Goal: Information Seeking & Learning: Learn about a topic

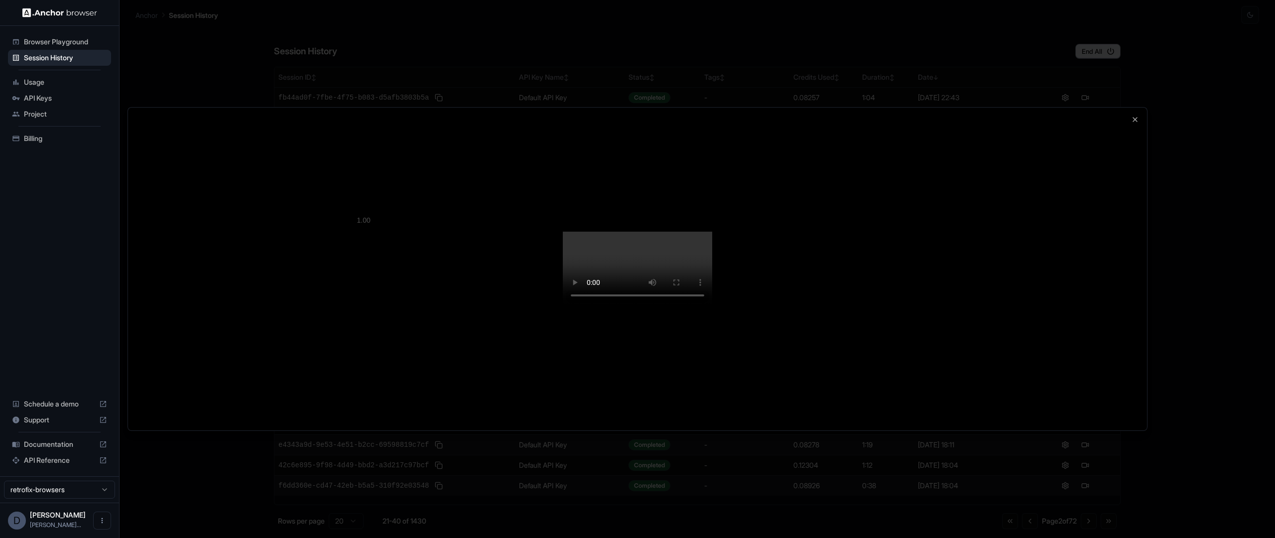
click at [563, 249] on video at bounding box center [637, 269] width 149 height 75
click at [233, 264] on div at bounding box center [637, 269] width 1019 height 323
click at [1131, 116] on icon "button" at bounding box center [1135, 120] width 8 height 8
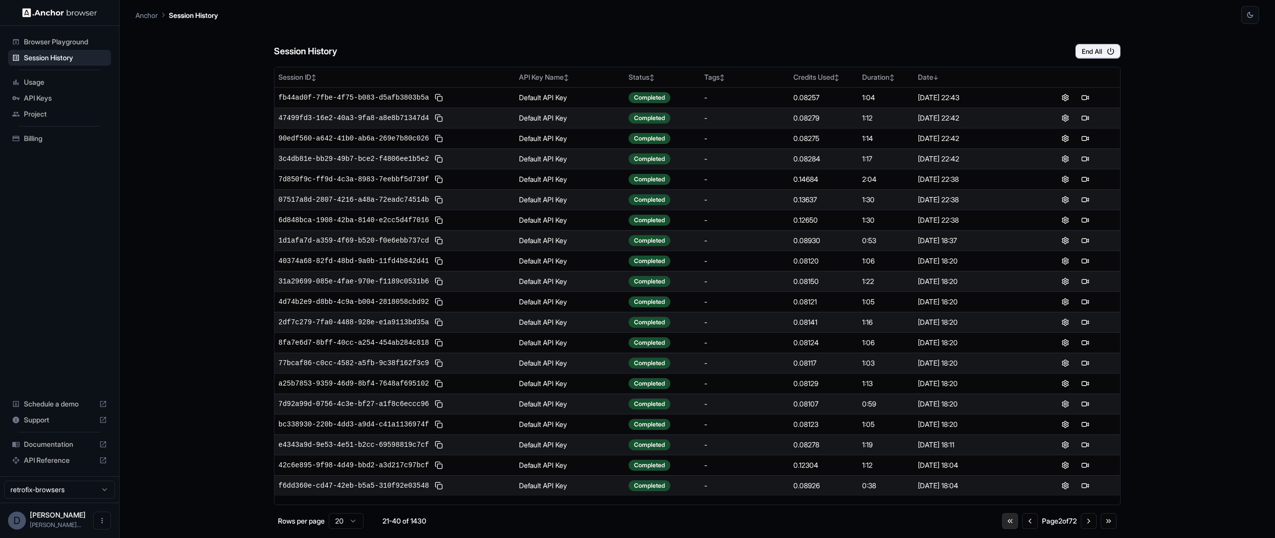
click at [1004, 520] on button "Go to first page" at bounding box center [1010, 521] width 16 height 16
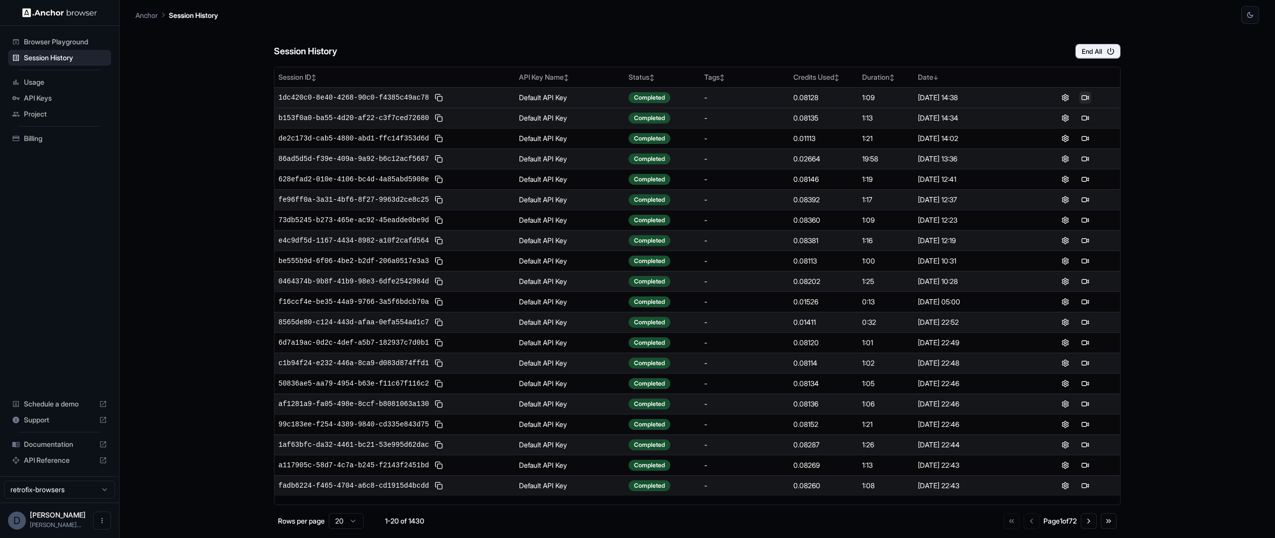
click at [1087, 96] on button at bounding box center [1085, 98] width 12 height 12
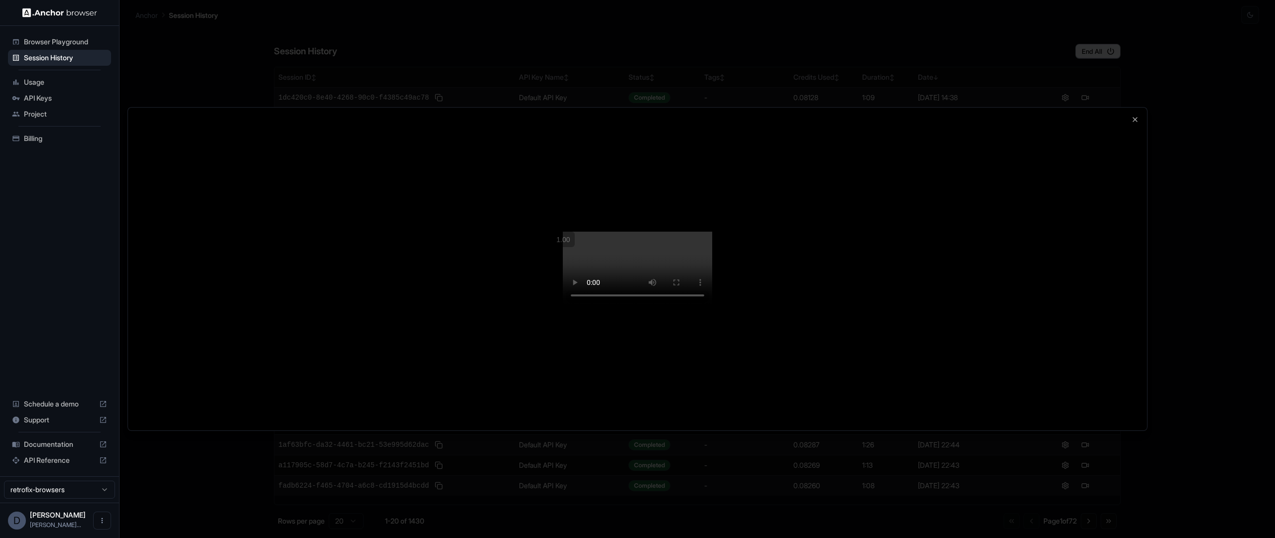
click at [656, 306] on video at bounding box center [637, 269] width 149 height 75
click at [1136, 118] on icon "button" at bounding box center [1135, 120] width 4 height 4
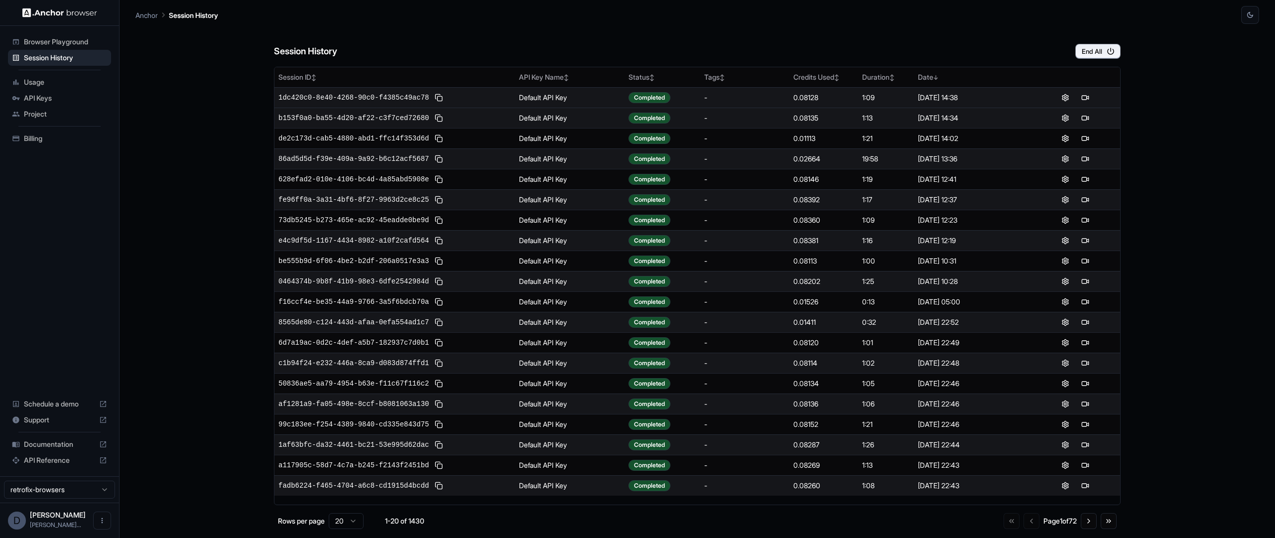
click at [891, 43] on div "Session History End All" at bounding box center [697, 41] width 846 height 35
